Goal: Transaction & Acquisition: Purchase product/service

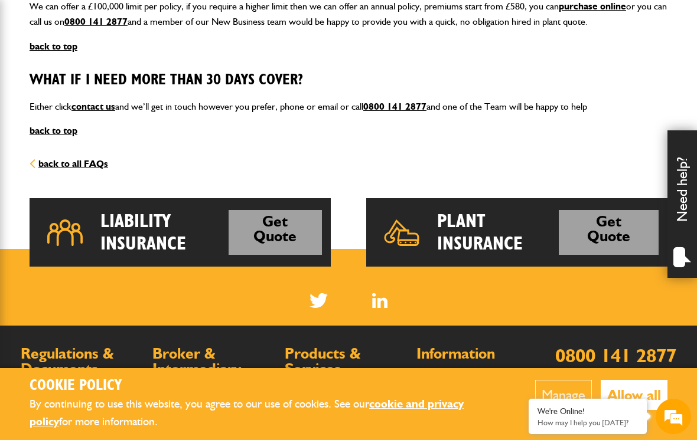
scroll to position [1706, 0]
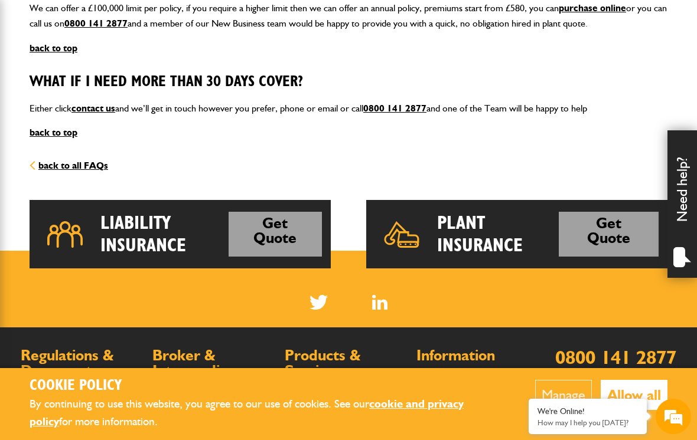
click at [610, 216] on link "Get Quote" at bounding box center [609, 234] width 100 height 45
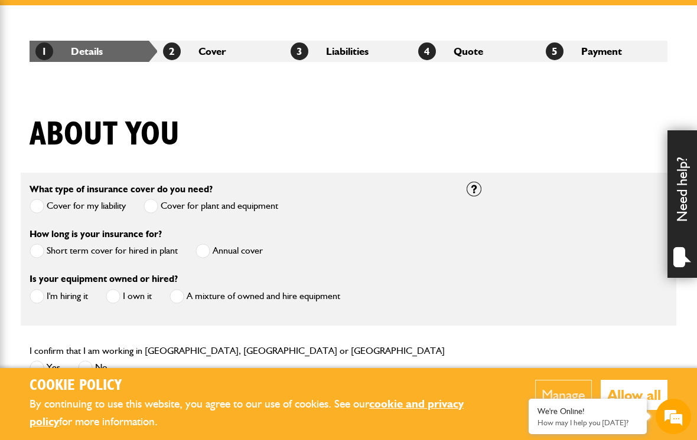
scroll to position [191, 0]
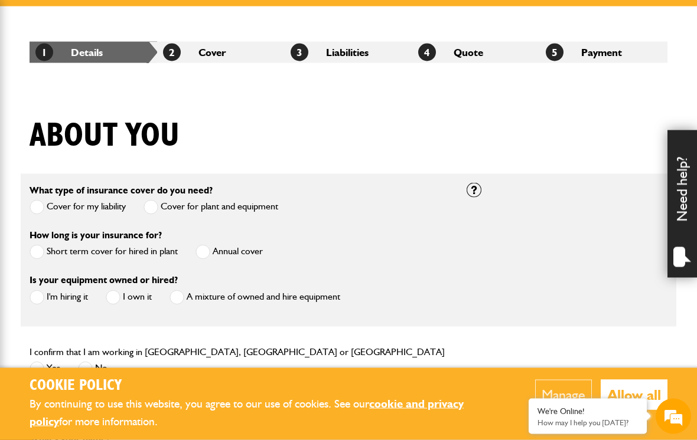
click at [247, 202] on label "Cover for plant and equipment" at bounding box center [210, 207] width 135 height 15
click at [62, 200] on label "Cover for my liability" at bounding box center [78, 207] width 96 height 15
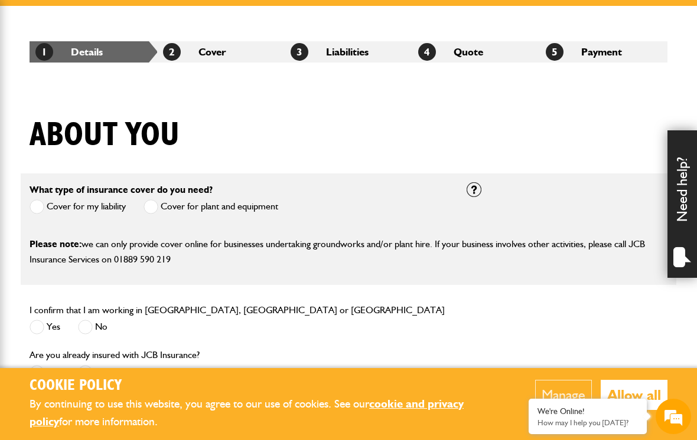
click at [256, 204] on label "Cover for plant and equipment" at bounding box center [210, 207] width 135 height 15
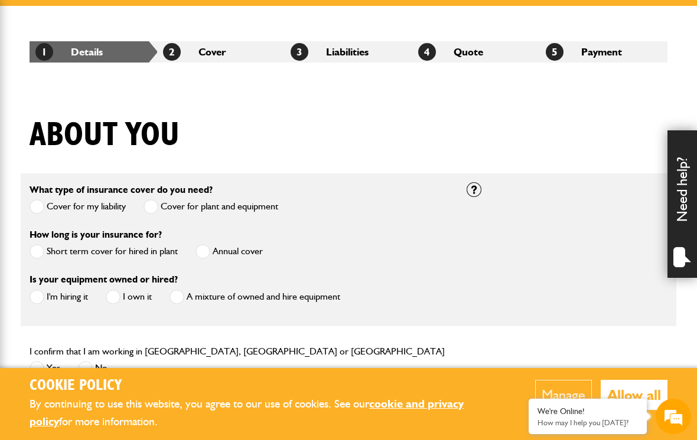
scroll to position [0, 0]
click at [40, 250] on span at bounding box center [37, 251] width 15 height 15
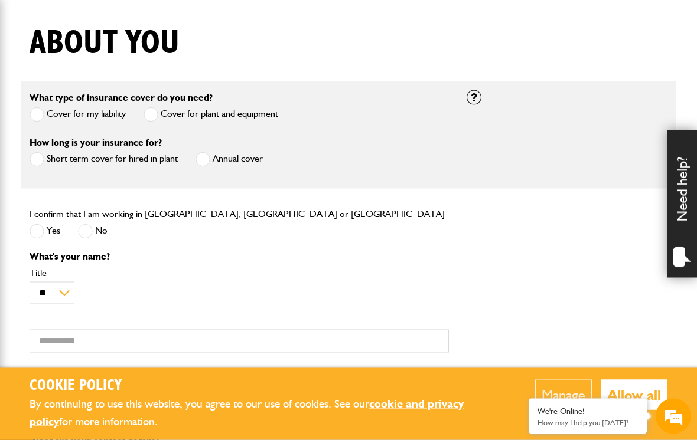
scroll to position [287, 0]
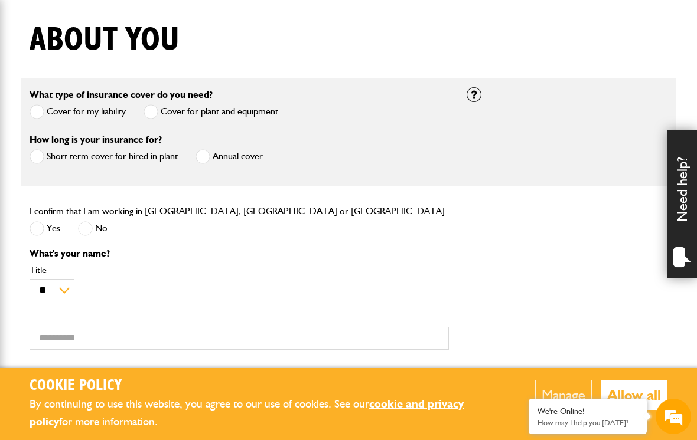
click at [46, 230] on label "Yes" at bounding box center [45, 228] width 31 height 15
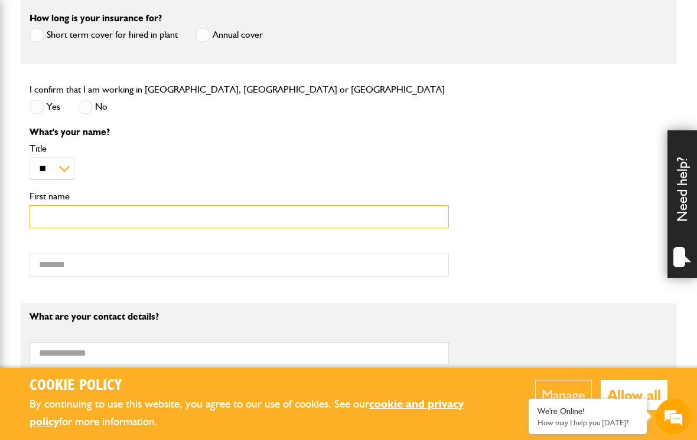
click at [51, 225] on input "First name" at bounding box center [239, 216] width 419 height 23
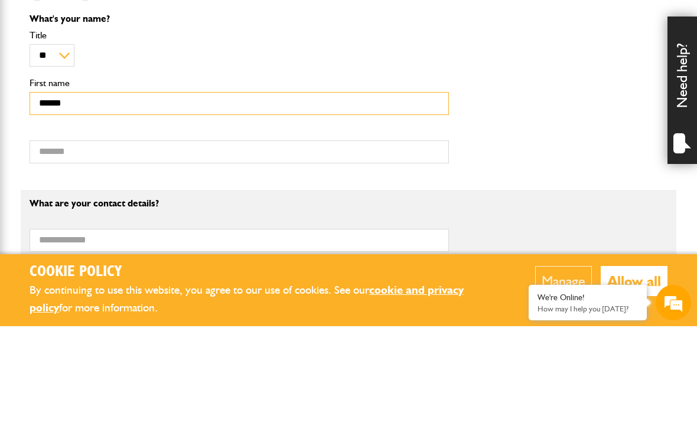
type input "******"
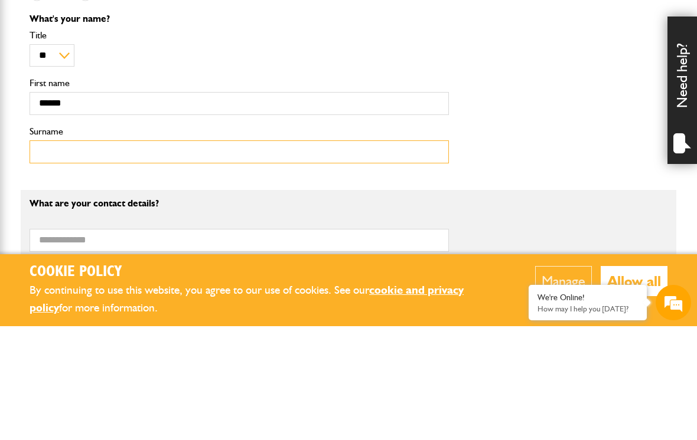
click at [270, 254] on input "Surname" at bounding box center [239, 265] width 419 height 23
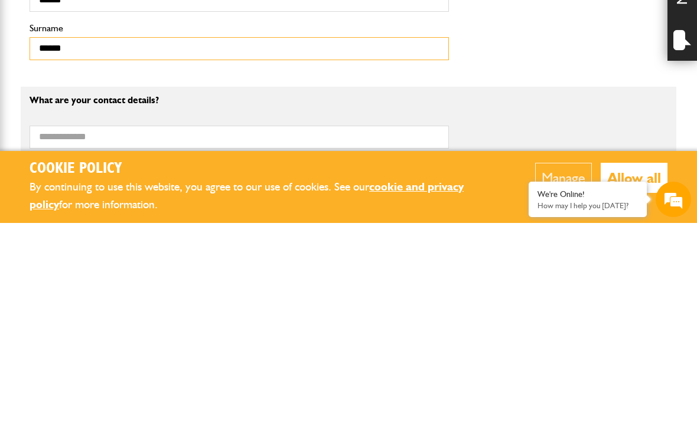
type input "******"
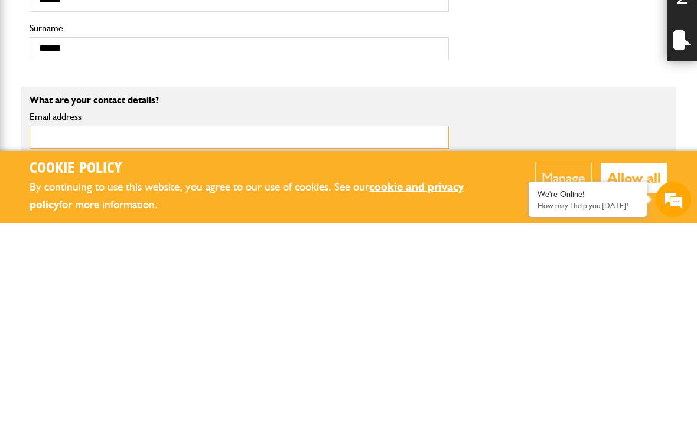
click at [65, 343] on input "Email address" at bounding box center [239, 354] width 419 height 23
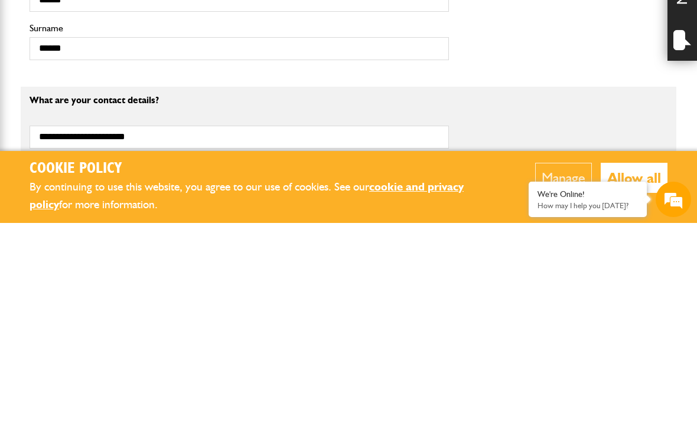
scroll to position [626, 0]
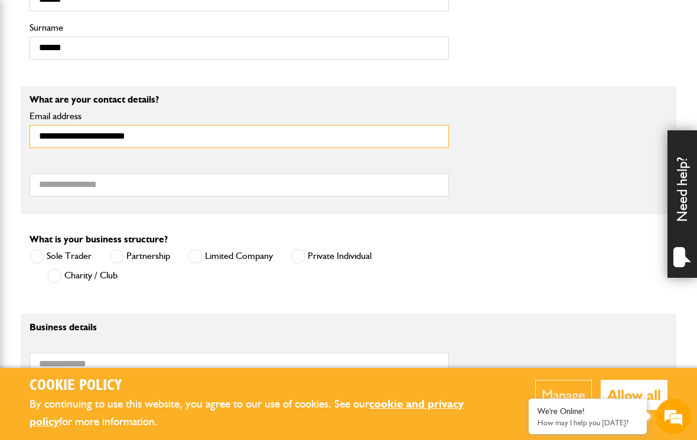
type input "**********"
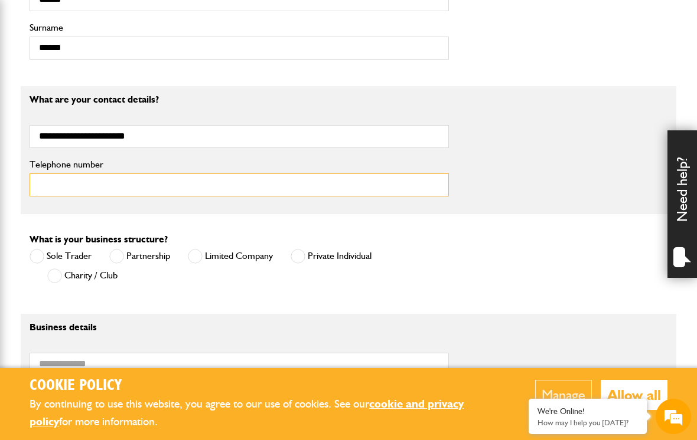
click at [61, 186] on input "Telephone number" at bounding box center [239, 185] width 419 height 23
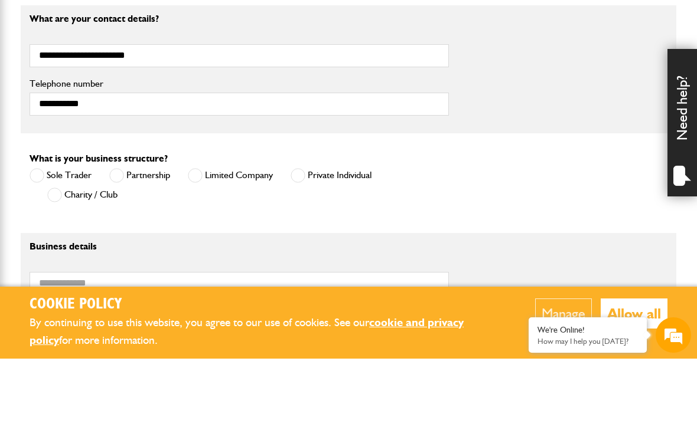
scroll to position [707, 0]
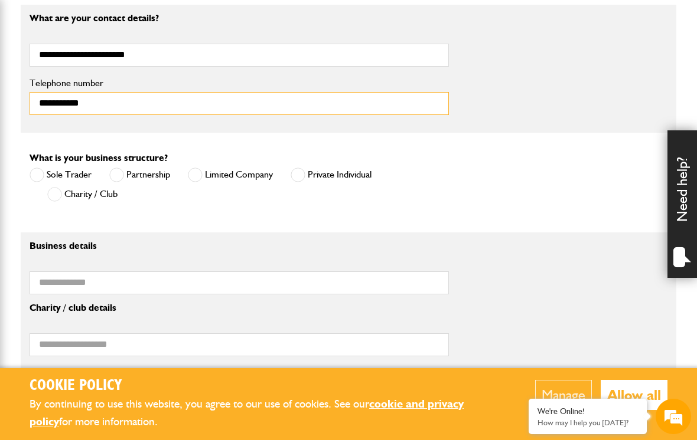
type input "**********"
click at [303, 174] on span at bounding box center [298, 175] width 15 height 15
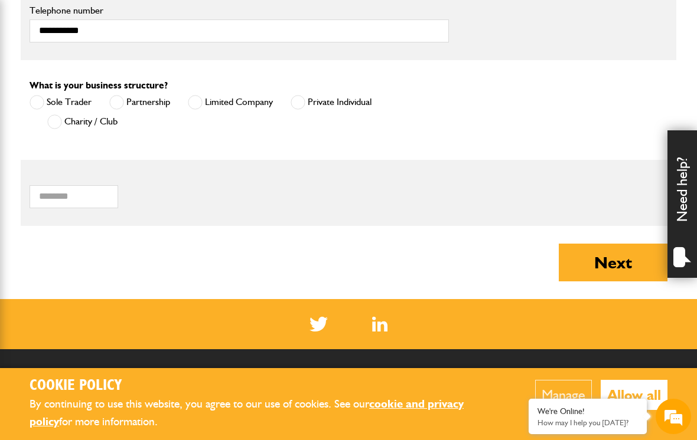
scroll to position [781, 0]
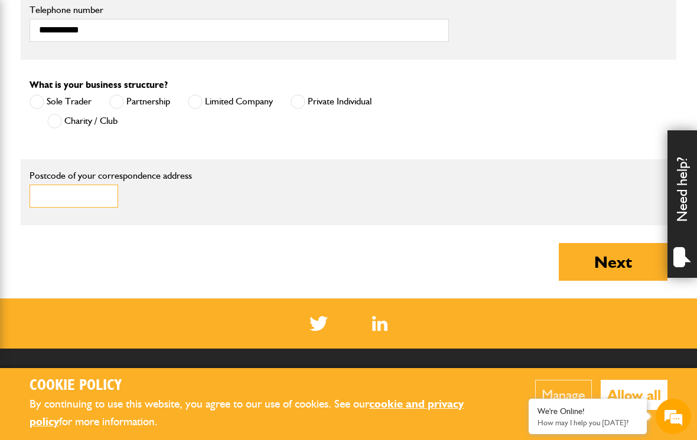
click at [64, 199] on input "Postcode of your correspondence address" at bounding box center [74, 196] width 89 height 23
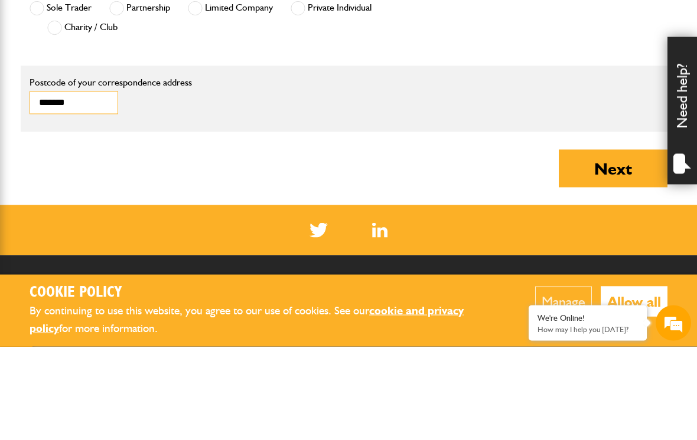
type input "*******"
click at [609, 243] on button "Next" at bounding box center [613, 262] width 109 height 38
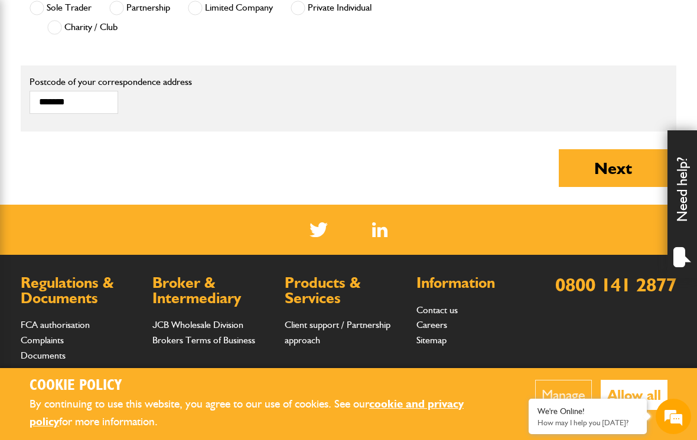
type input "**********"
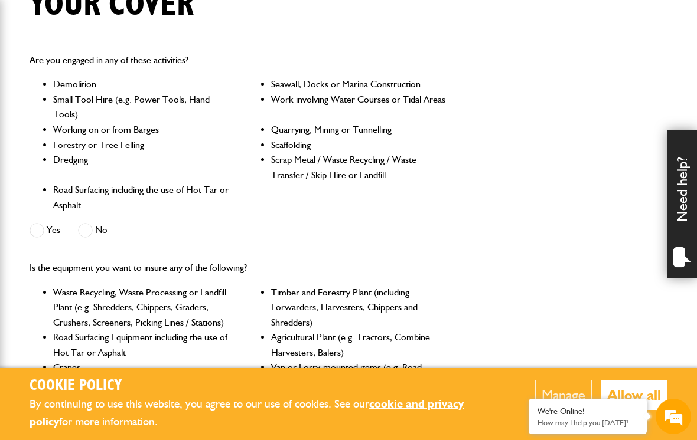
click at [90, 233] on span at bounding box center [85, 230] width 15 height 15
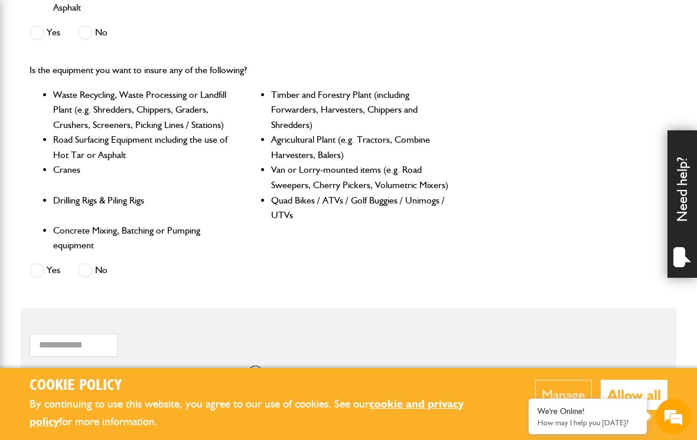
scroll to position [521, 0]
click at [99, 263] on label "No" at bounding box center [93, 270] width 30 height 15
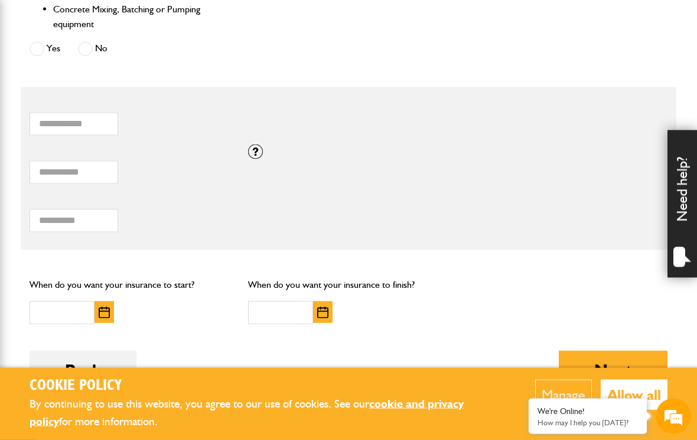
scroll to position [742, 0]
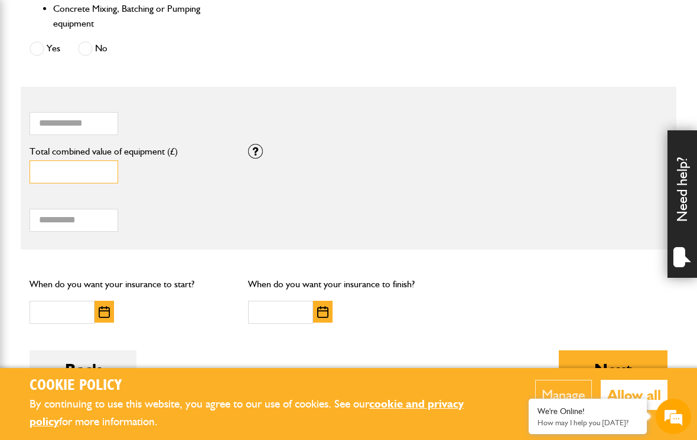
click at [83, 165] on input "*" at bounding box center [74, 172] width 89 height 23
click at [263, 156] on div "* Total combined value of equipment (£) If you need cover for equipment valued …" at bounding box center [348, 168] width 655 height 48
click at [256, 149] on div at bounding box center [255, 151] width 15 height 15
click at [223, 183] on div "* Total combined value of equipment (£)" at bounding box center [130, 168] width 218 height 48
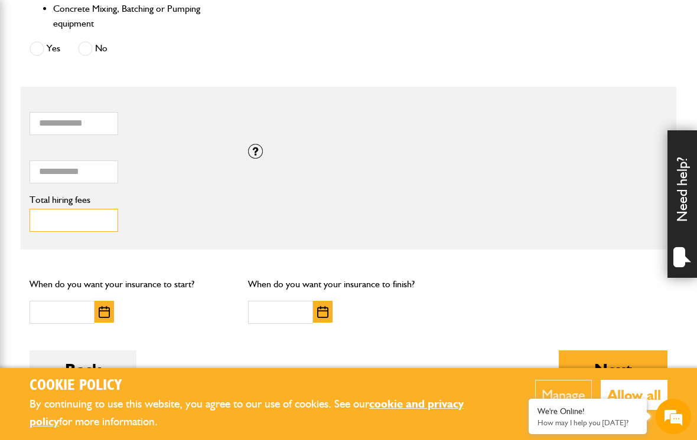
click at [59, 217] on input "Total hiring fees" at bounding box center [74, 220] width 89 height 23
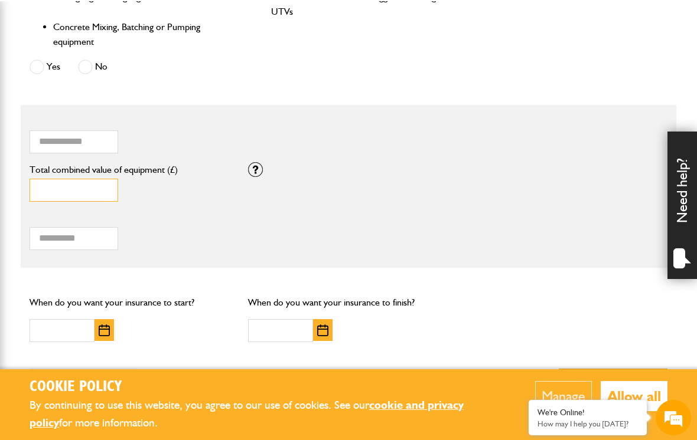
click at [76, 183] on input "*" at bounding box center [74, 189] width 89 height 23
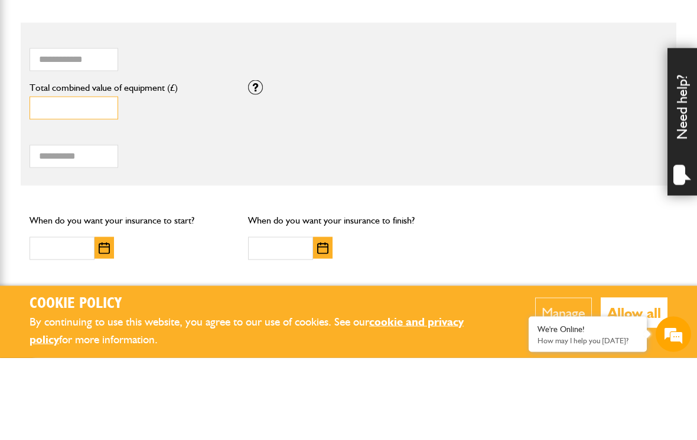
type input "*"
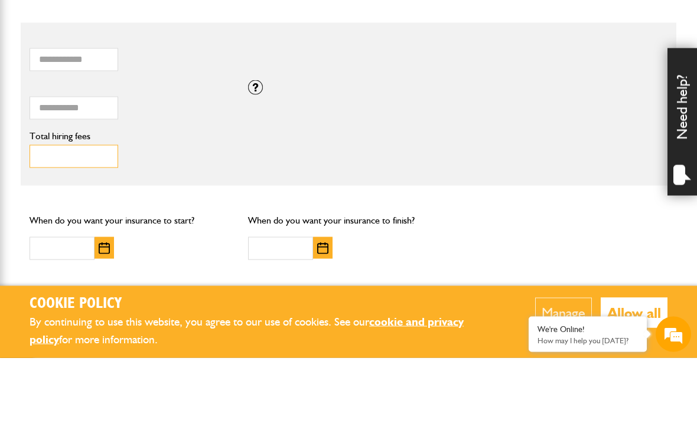
click at [58, 227] on input "Total hiring fees" at bounding box center [74, 238] width 89 height 23
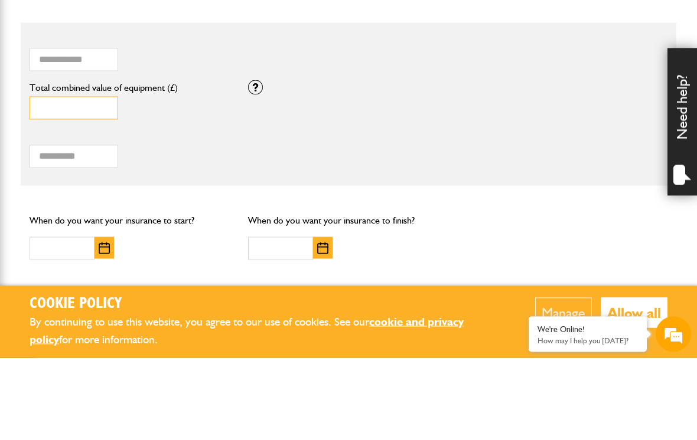
click at [75, 179] on input "*****" at bounding box center [74, 190] width 89 height 23
type input "*"
